Goal: Find specific page/section: Find specific page/section

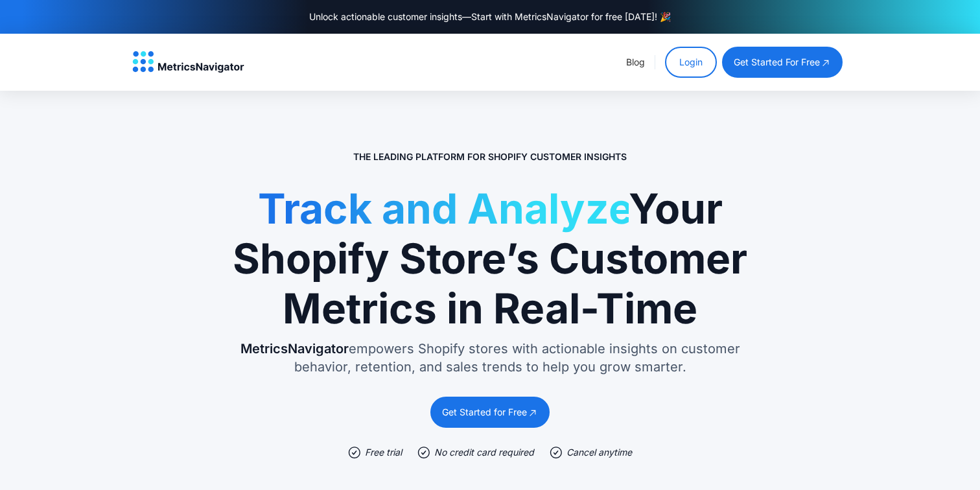
click at [689, 61] on link "Login" at bounding box center [691, 62] width 52 height 31
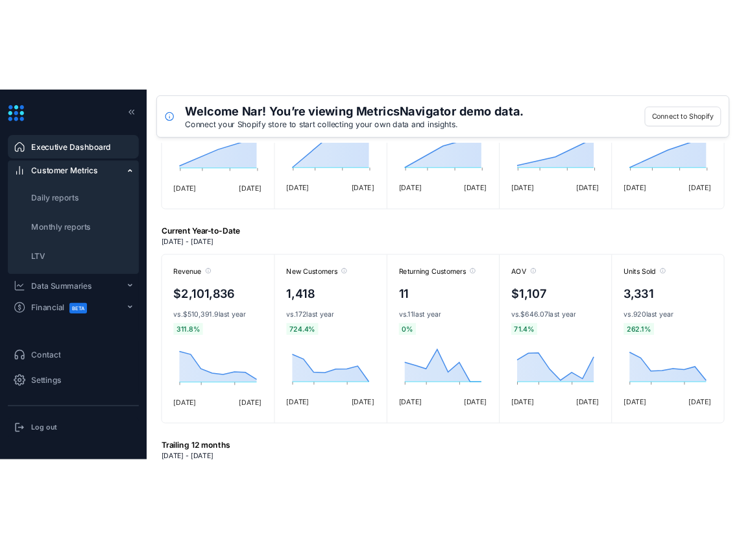
scroll to position [460, 0]
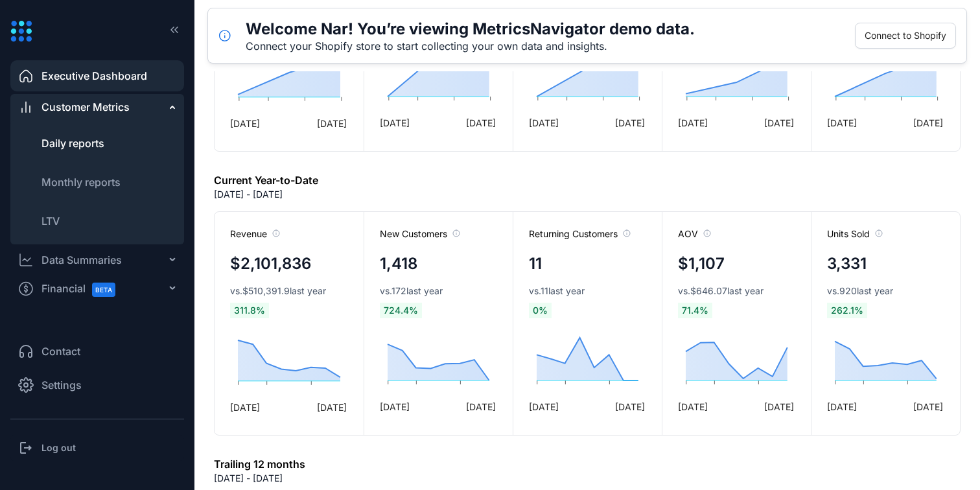
click at [102, 147] on span "Daily reports" at bounding box center [72, 143] width 63 height 13
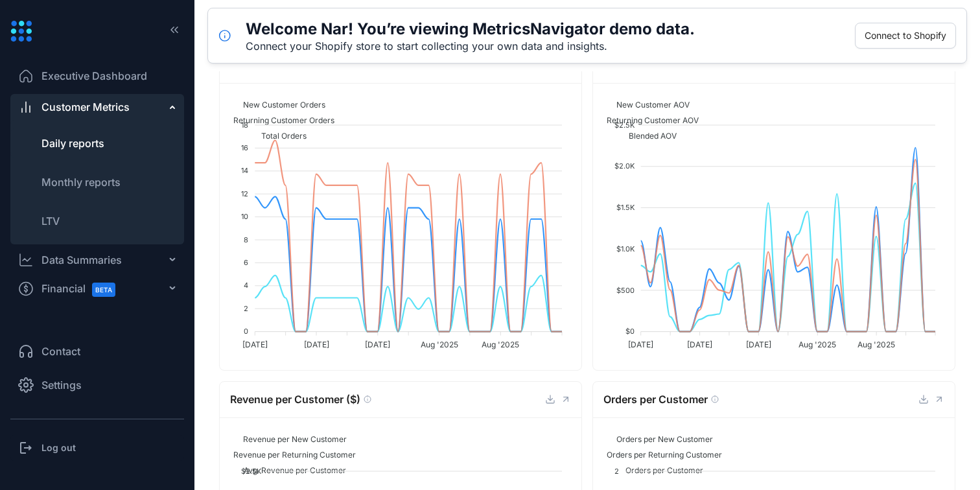
click at [395, 171] on foreignobject "New Customer Orders Returning Customer Orders Total Orders" at bounding box center [399, 222] width 338 height 259
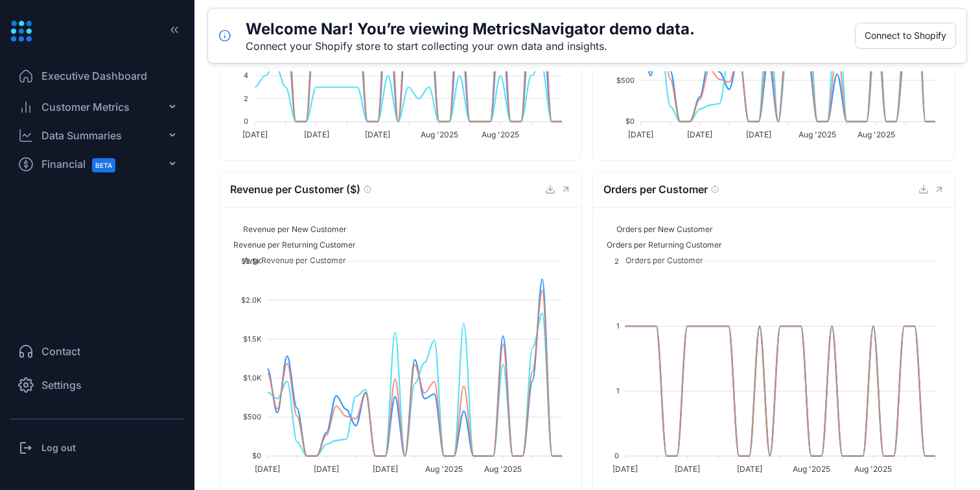
scroll to position [695, 0]
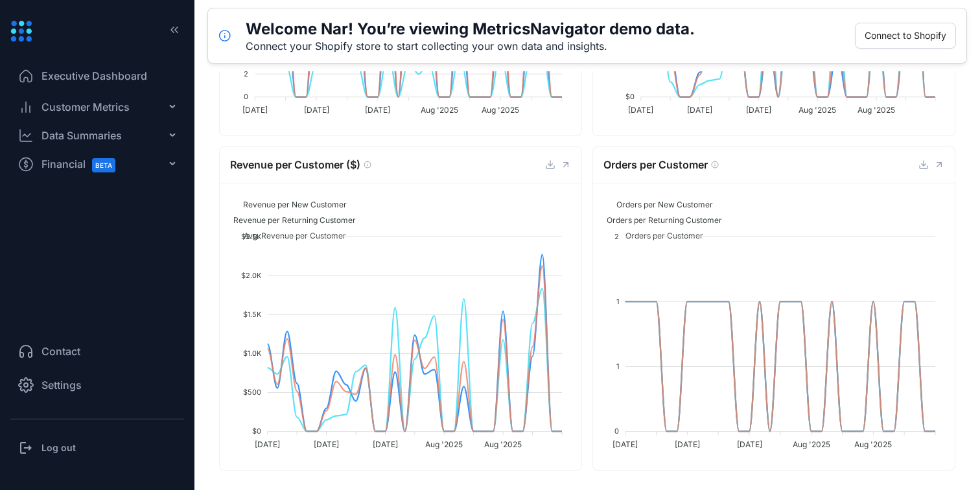
click at [74, 161] on span "Financial BETA" at bounding box center [84, 164] width 86 height 29
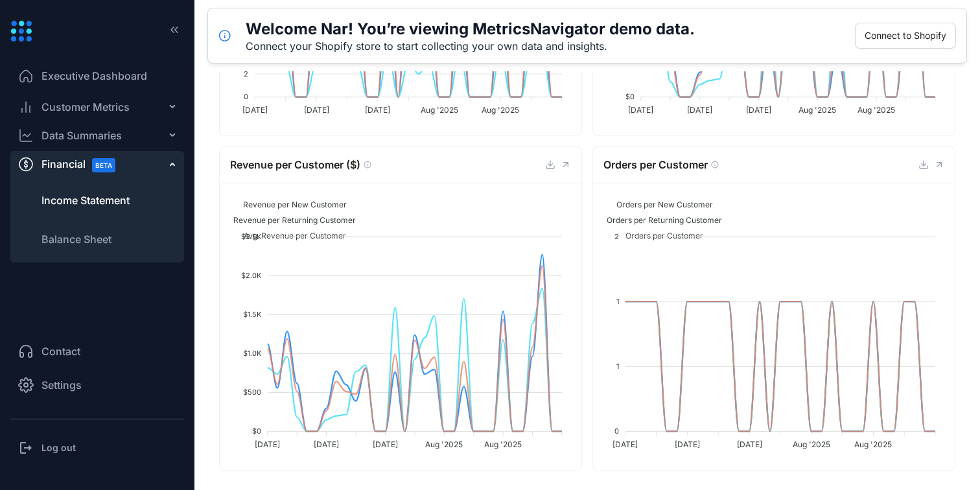
click at [73, 199] on span "Income Statement" at bounding box center [85, 201] width 88 height 16
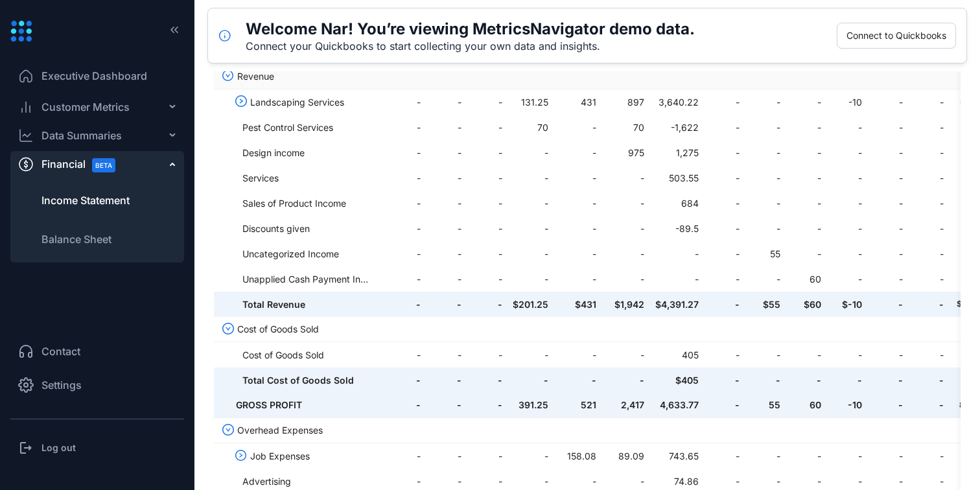
scroll to position [133, 0]
click at [94, 407] on div "Contact Settings" at bounding box center [97, 376] width 174 height 86
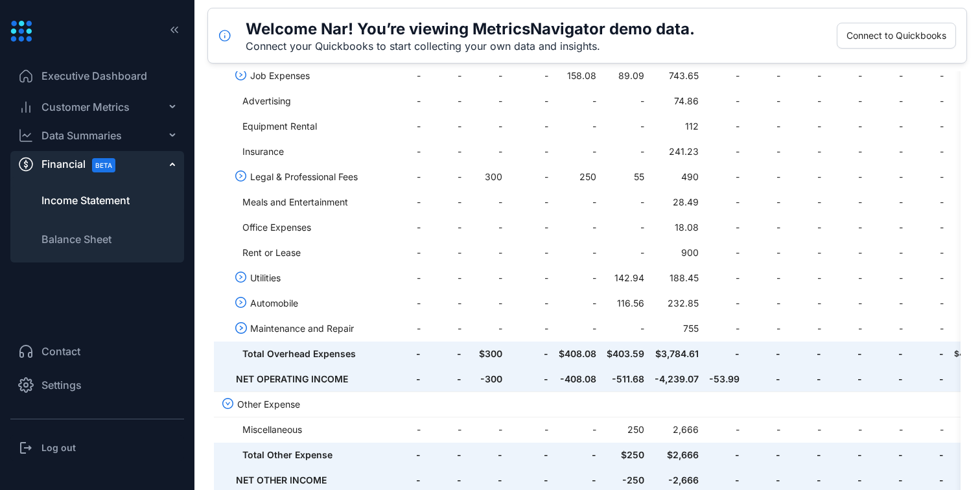
scroll to position [541, 0]
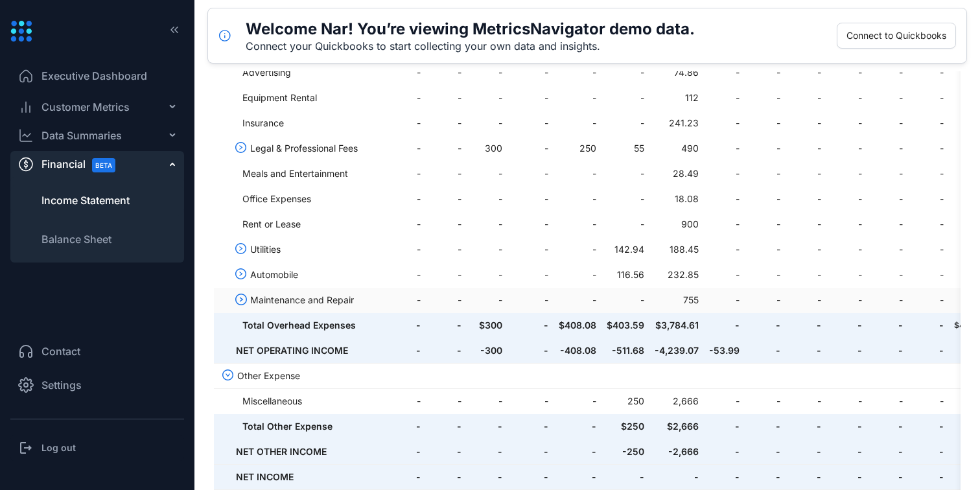
click at [243, 301] on icon "right-circle" at bounding box center [241, 300] width 12 height 12
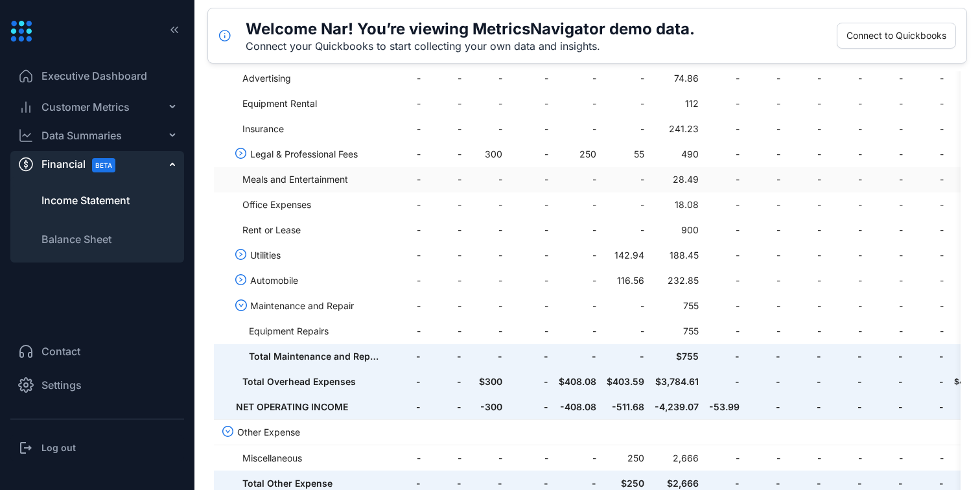
scroll to position [591, 0]
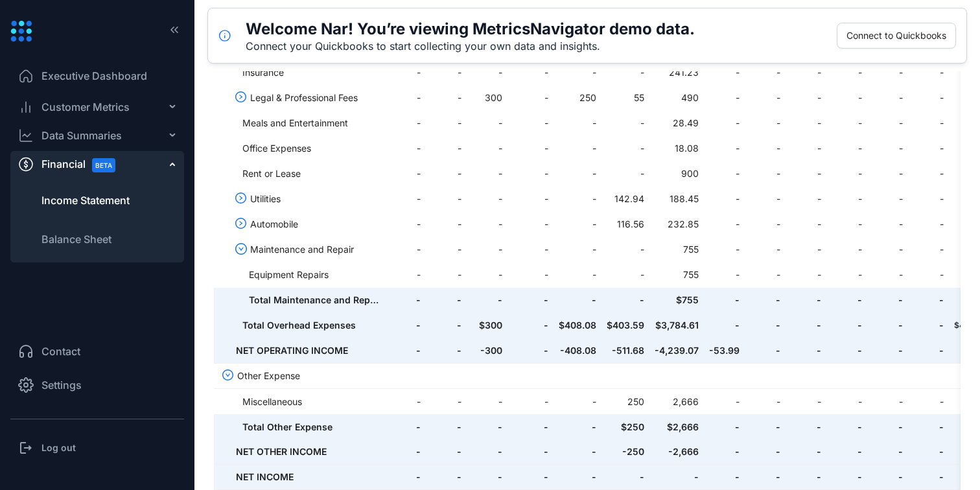
click at [107, 128] on div "Data Summaries" at bounding box center [81, 136] width 80 height 16
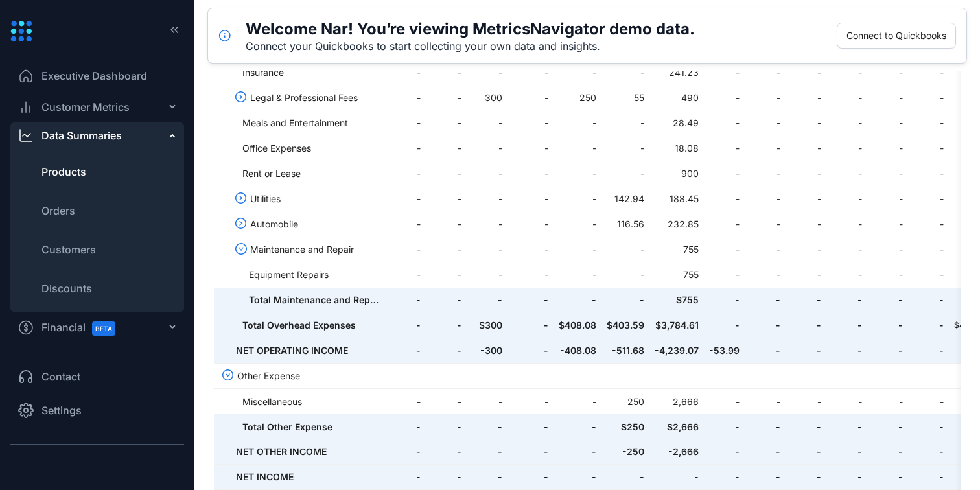
click at [87, 174] on li "Products" at bounding box center [97, 171] width 174 height 31
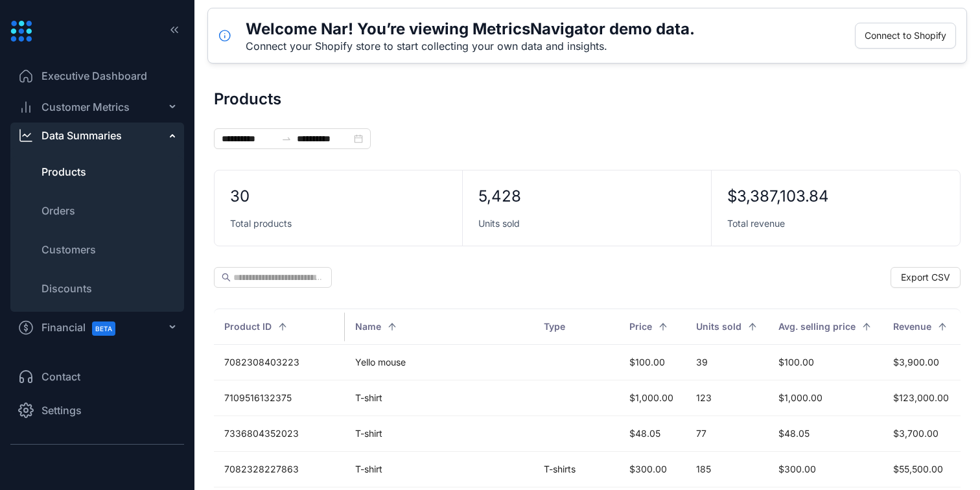
click at [266, 219] on span "Total products" at bounding box center [261, 223] width 62 height 13
